Goal: Task Accomplishment & Management: Manage account settings

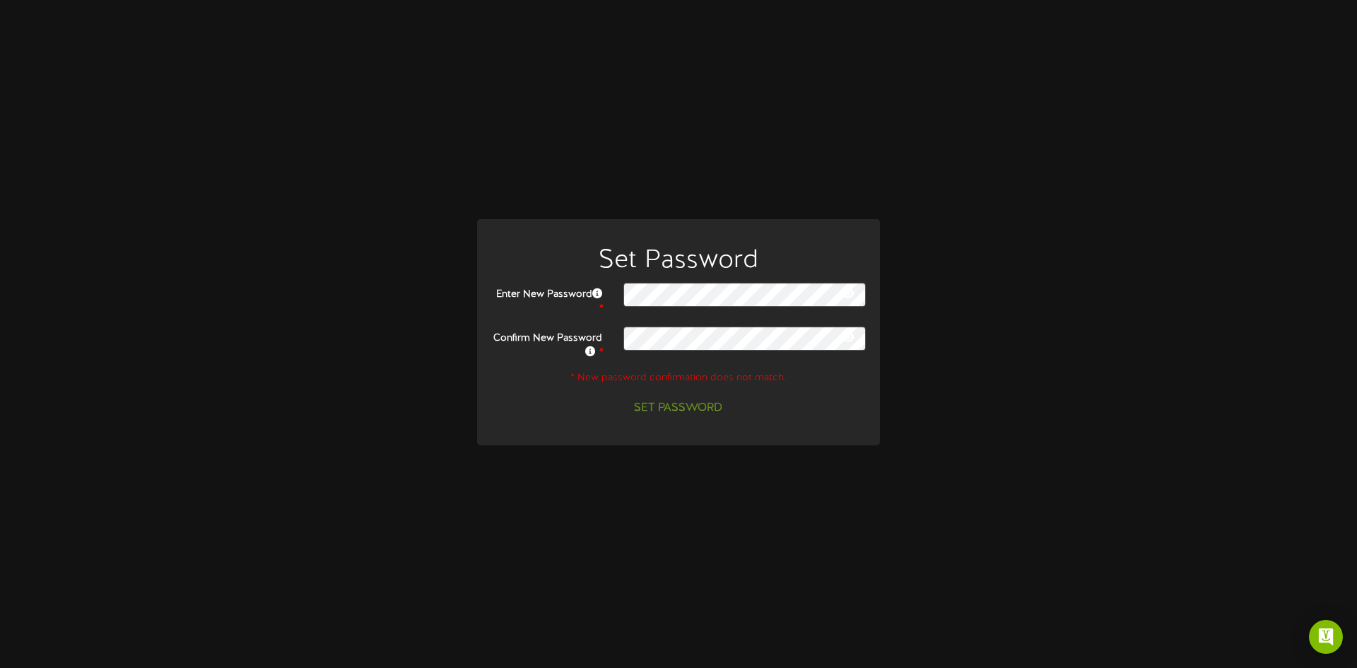
click at [851, 295] on icon at bounding box center [848, 293] width 13 height 11
click at [849, 295] on icon at bounding box center [849, 293] width 14 height 11
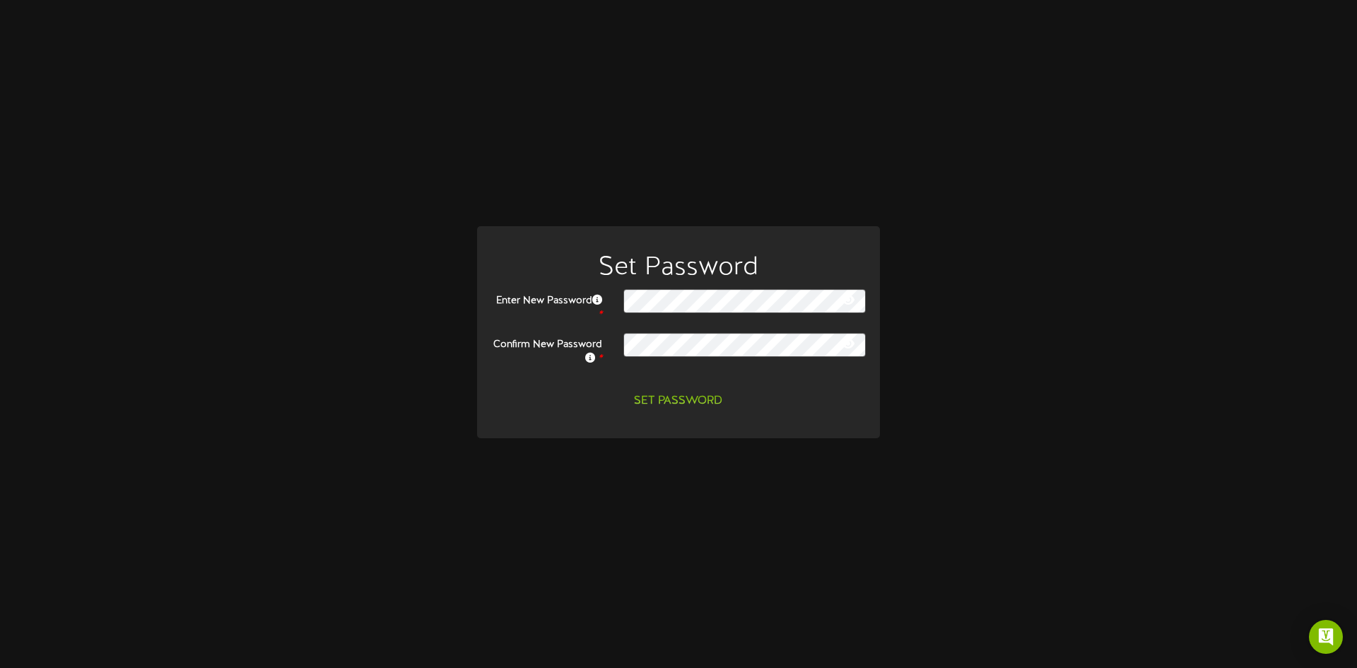
click at [850, 346] on icon at bounding box center [848, 343] width 13 height 11
click at [850, 346] on icon at bounding box center [849, 343] width 14 height 11
drag, startPoint x: 664, startPoint y: 402, endPoint x: 603, endPoint y: 581, distance: 189.1
click at [603, 581] on div "Set Password Enter New Password * Confirm New Password *" at bounding box center [678, 334] width 1357 height 668
click at [712, 404] on button "Set Password" at bounding box center [677, 401] width 105 height 25
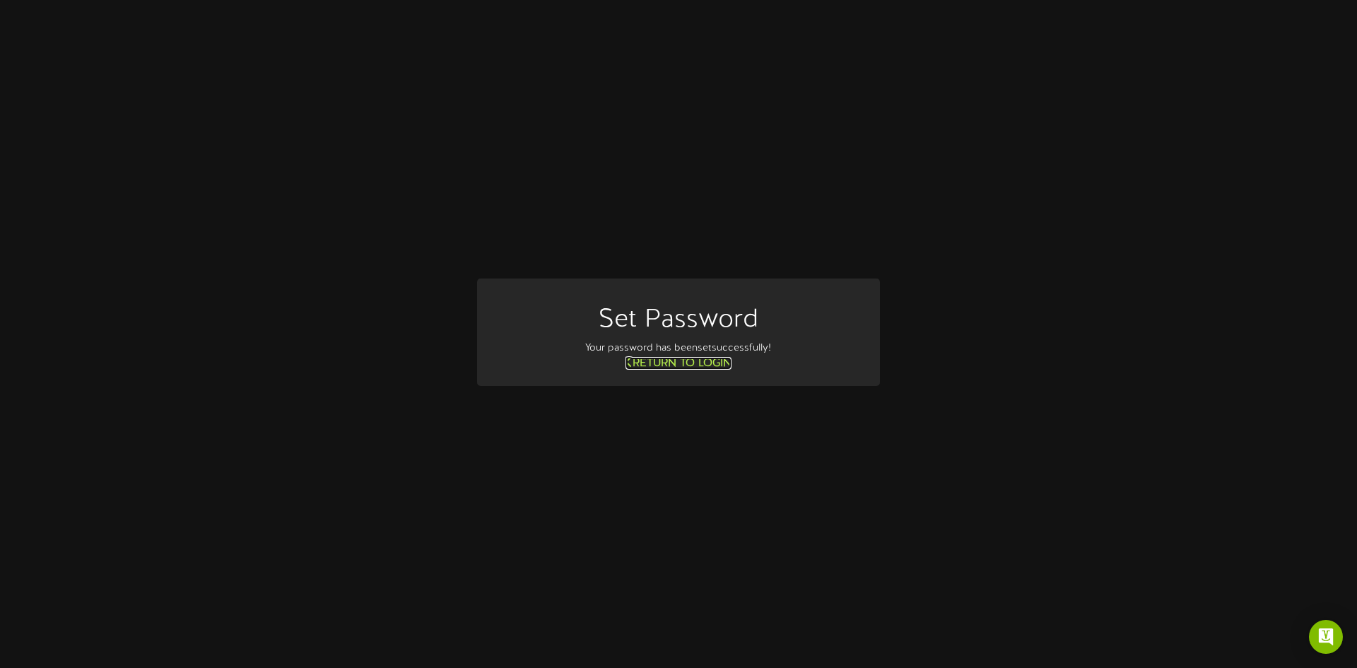
click at [706, 364] on link "Return to Login" at bounding box center [678, 363] width 106 height 13
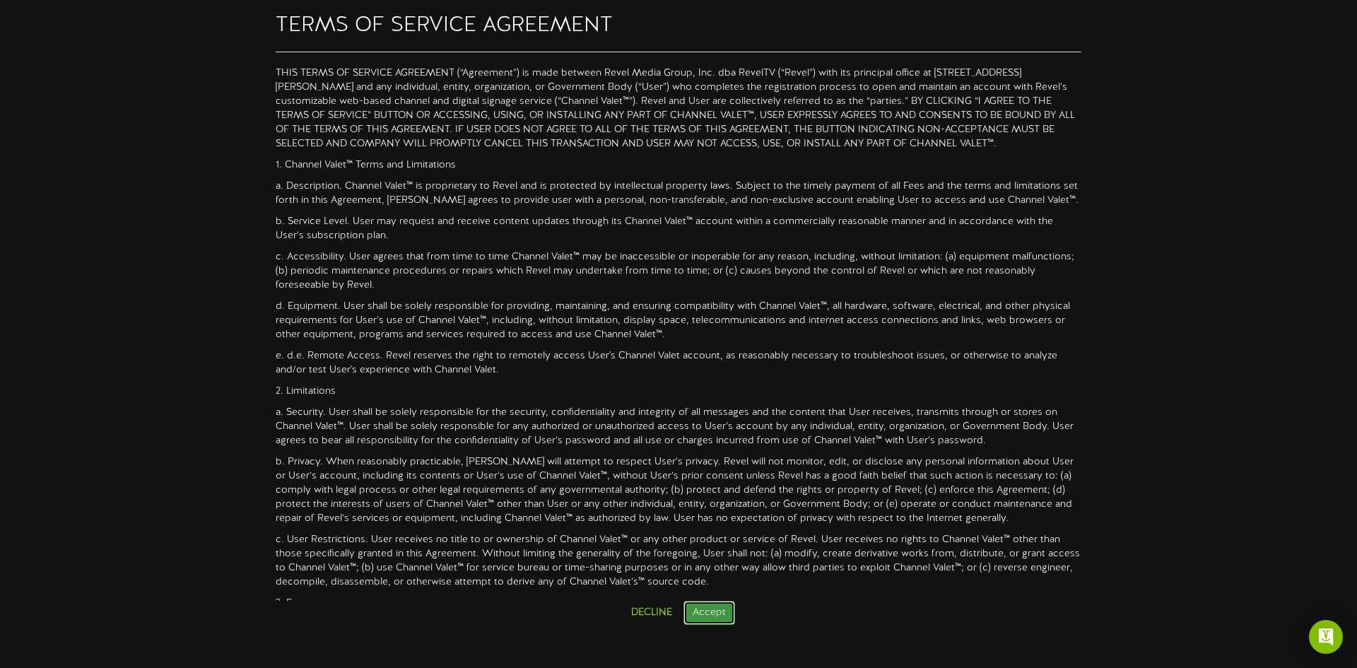
click at [700, 613] on button "Accept" at bounding box center [709, 613] width 52 height 24
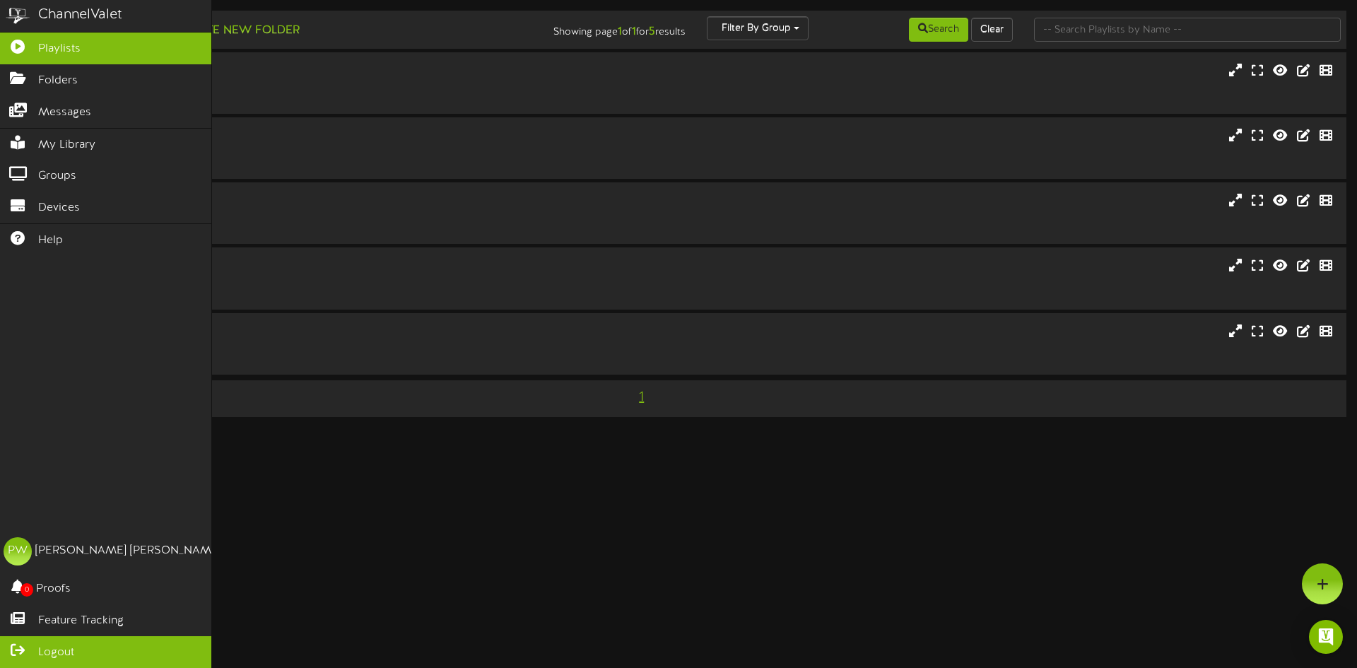
click at [45, 654] on span "Logout" at bounding box center [56, 653] width 36 height 16
